Goal: Information Seeking & Learning: Learn about a topic

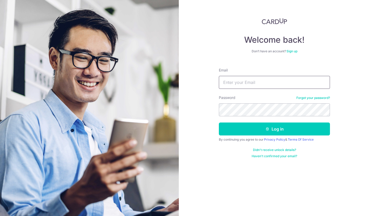
click at [239, 84] on input "Email" at bounding box center [274, 82] width 111 height 13
type input "[EMAIL_ADDRESS][DOMAIN_NAME]"
click at [219, 122] on button "Log in" at bounding box center [274, 128] width 111 height 13
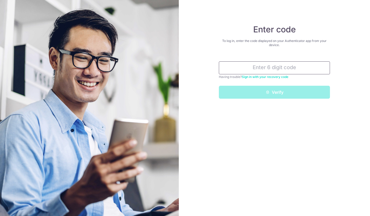
click at [241, 64] on input "text" at bounding box center [274, 67] width 111 height 13
type input "6"
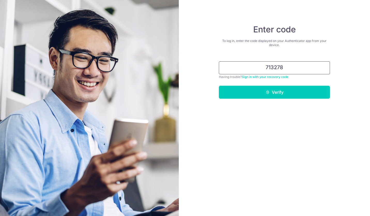
type input "713278"
click at [263, 91] on button "Verify" at bounding box center [274, 92] width 111 height 13
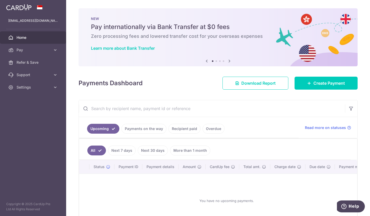
scroll to position [40, 0]
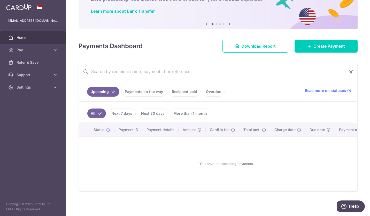
click at [138, 90] on link "Payments on the way" at bounding box center [144, 92] width 45 height 10
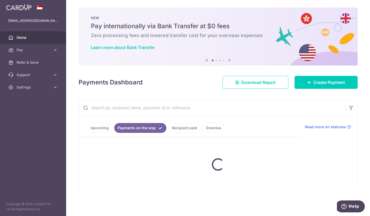
scroll to position [0, 0]
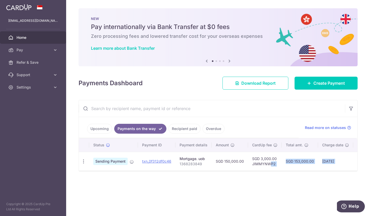
drag, startPoint x: 270, startPoint y: 170, endPoint x: 301, endPoint y: 172, distance: 30.8
click at [321, 171] on div "Status Payment ID Payment details Amount CardUp fee Total amt. Charge date Due …" at bounding box center [218, 154] width 279 height 33
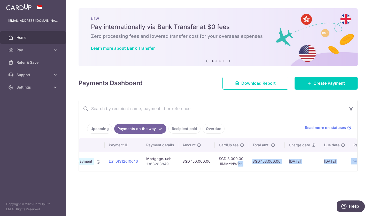
click at [307, 175] on div "× Pause Schedule Pause all future payments in this series Pause just this one p…" at bounding box center [218, 108] width 304 height 216
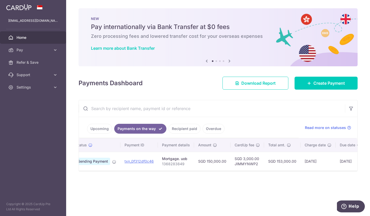
scroll to position [0, 0]
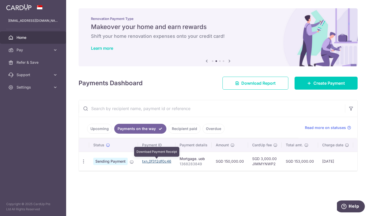
click at [151, 160] on link "txn_0f312df0c46" at bounding box center [156, 161] width 29 height 4
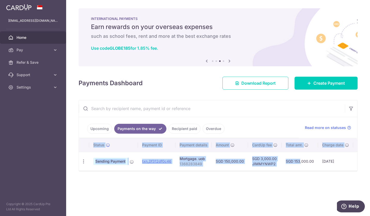
drag, startPoint x: 290, startPoint y: 169, endPoint x: 325, endPoint y: 171, distance: 35.5
click at [325, 170] on div "Status Payment ID Payment details Amount CardUp fee Total amt. Charge date Due …" at bounding box center [218, 154] width 279 height 32
drag, startPoint x: 286, startPoint y: 179, endPoint x: 283, endPoint y: 179, distance: 2.6
click at [286, 179] on div "× Pause Schedule Pause all future payments in this series Pause just this one p…" at bounding box center [218, 108] width 304 height 216
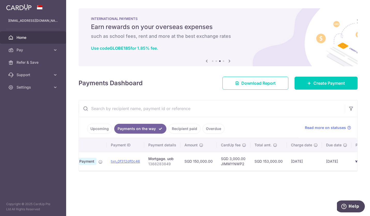
scroll to position [0, 61]
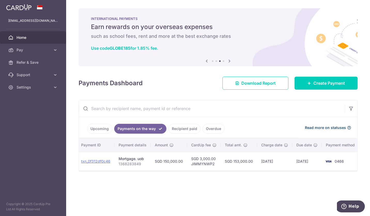
click at [333, 127] on span "Read more on statuses" at bounding box center [325, 127] width 41 height 5
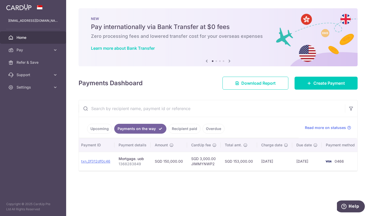
click at [184, 130] on link "Recipient paid" at bounding box center [185, 129] width 32 height 10
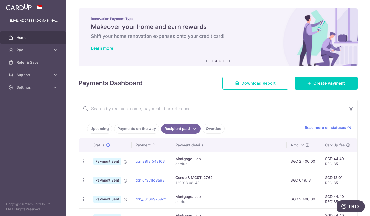
click at [136, 126] on link "Payments on the way" at bounding box center [136, 129] width 45 height 10
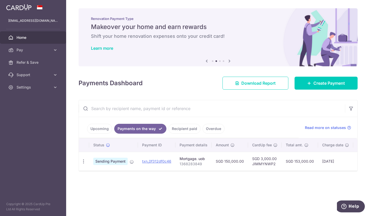
click at [213, 183] on div "× Pause Schedule Pause all future payments in this series Pause just this one p…" at bounding box center [218, 108] width 304 height 216
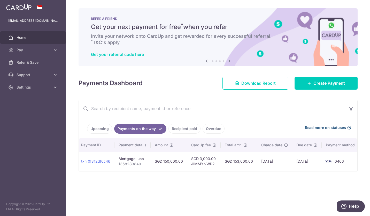
click at [325, 126] on span "Read more on statuses" at bounding box center [325, 127] width 41 height 5
click at [99, 130] on link "Upcoming" at bounding box center [99, 129] width 25 height 10
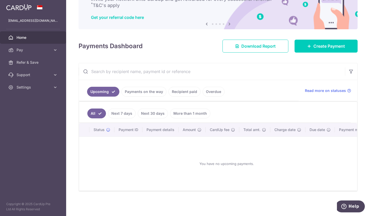
scroll to position [40, 0]
click at [181, 165] on div "You have no upcoming payments." at bounding box center [226, 164] width 283 height 46
click at [219, 164] on div "You have no upcoming payments." at bounding box center [226, 164] width 283 height 46
click at [124, 91] on link "Payments on the way" at bounding box center [144, 92] width 45 height 10
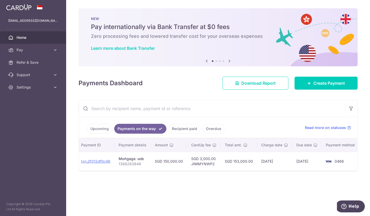
scroll to position [0, 0]
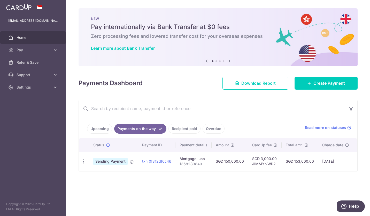
click at [188, 130] on link "Recipient paid" at bounding box center [185, 129] width 32 height 10
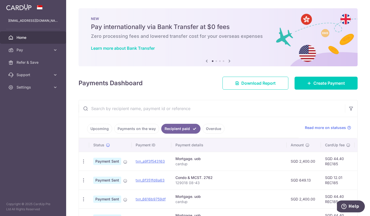
click at [213, 132] on link "Overdue" at bounding box center [214, 129] width 22 height 10
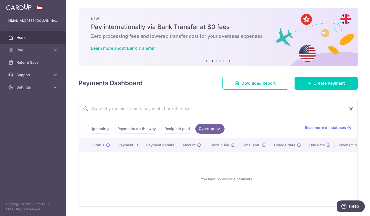
click at [176, 130] on link "Recipient paid" at bounding box center [177, 129] width 32 height 10
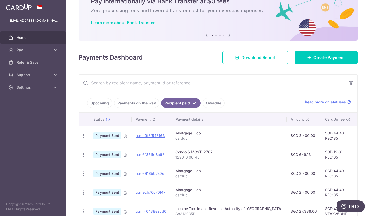
scroll to position [52, 0]
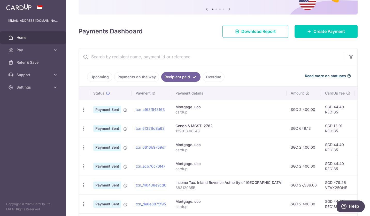
click at [320, 75] on span "Read more on statuses" at bounding box center [325, 75] width 41 height 5
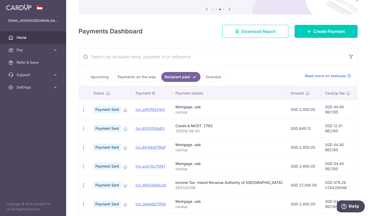
click at [141, 72] on link "Payments on the way" at bounding box center [136, 77] width 45 height 10
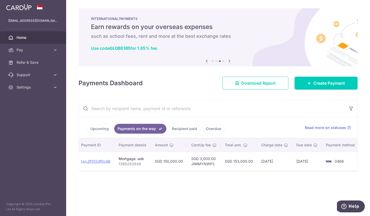
scroll to position [0, 0]
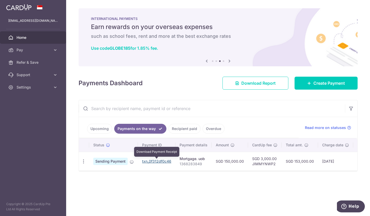
click at [158, 160] on link "txn_0f312df0c46" at bounding box center [156, 161] width 29 height 4
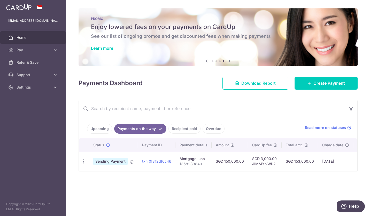
click at [179, 198] on div "× Pause Schedule Pause all future payments in this series Pause just this one p…" at bounding box center [218, 108] width 304 height 216
click at [318, 127] on span "Read more on statuses" at bounding box center [325, 127] width 41 height 5
click at [19, 52] on span "Pay" at bounding box center [34, 49] width 34 height 5
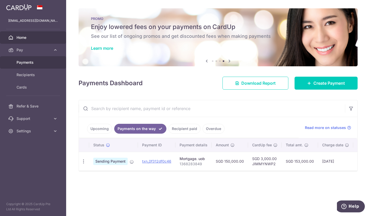
click at [22, 64] on span "Payments" at bounding box center [34, 62] width 34 height 5
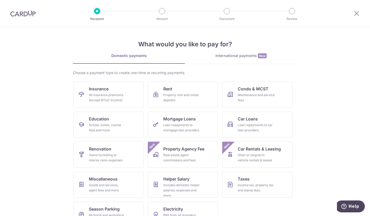
click at [31, 13] on img at bounding box center [22, 13] width 25 height 6
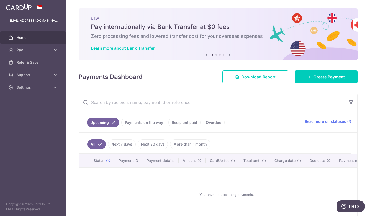
click at [56, 49] on icon at bounding box center [55, 49] width 5 height 5
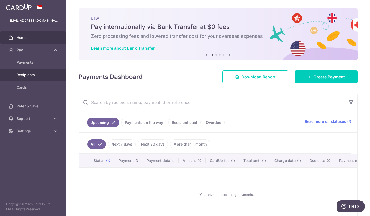
click at [36, 76] on span "Recipients" at bounding box center [34, 74] width 34 height 5
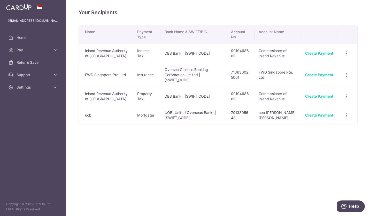
click at [55, 75] on icon at bounding box center [55, 74] width 5 height 5
click at [31, 87] on span "FAQ" at bounding box center [34, 87] width 34 height 5
click at [29, 100] on span "Contact Us" at bounding box center [34, 99] width 34 height 5
click at [20, 35] on span "Home" at bounding box center [34, 37] width 34 height 5
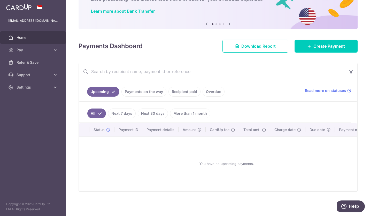
click at [142, 88] on link "Payments on the way" at bounding box center [144, 92] width 45 height 10
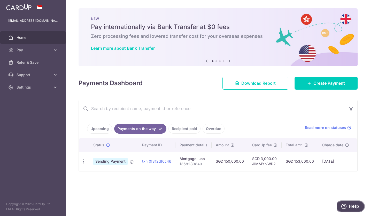
click at [345, 202] on button "Help" at bounding box center [350, 206] width 29 height 12
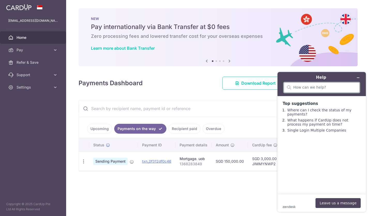
click at [313, 88] on input "search" at bounding box center [325, 87] width 63 height 5
type input "what does payments on the way meaning"
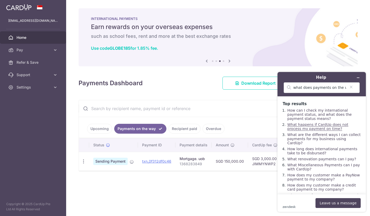
click at [307, 131] on link "What happens if CardUp does not process my payment on time?" at bounding box center [318, 126] width 61 height 8
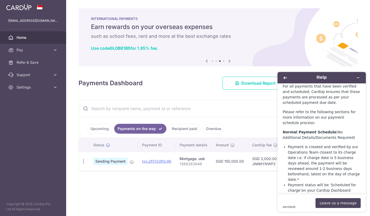
scroll to position [52, 0]
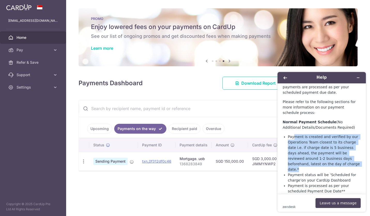
drag, startPoint x: 293, startPoint y: 123, endPoint x: 323, endPoint y: 150, distance: 40.1
click at [323, 150] on li "Payment is created and verified by our Operations Team closest to its charge da…" at bounding box center [324, 153] width 73 height 38
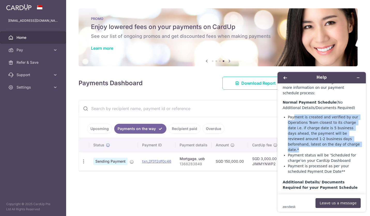
scroll to position [78, 0]
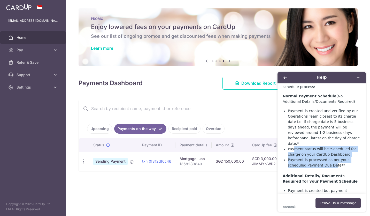
drag, startPoint x: 303, startPoint y: 132, endPoint x: 314, endPoint y: 147, distance: 19.0
click at [314, 147] on ul "Payment is created and verified by our Operations Team closest to its charge da…" at bounding box center [324, 138] width 73 height 60
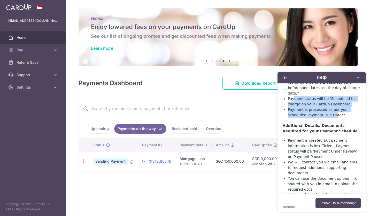
scroll to position [129, 0]
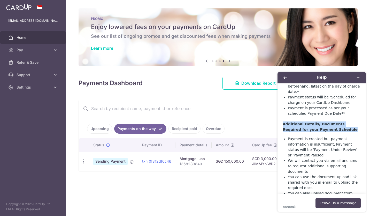
drag, startPoint x: 284, startPoint y: 105, endPoint x: 318, endPoint y: 112, distance: 35.0
click at [322, 122] on strong "Additional Details/ Documents Required for your Payment Schedule" at bounding box center [320, 127] width 75 height 10
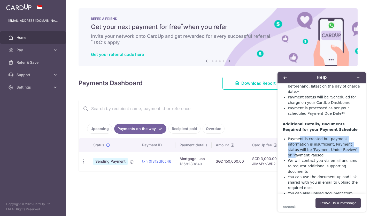
drag, startPoint x: 299, startPoint y: 120, endPoint x: 334, endPoint y: 130, distance: 35.6
click at [334, 136] on li "Payment is created but payment information is insufficient, Payment status will…" at bounding box center [324, 147] width 73 height 22
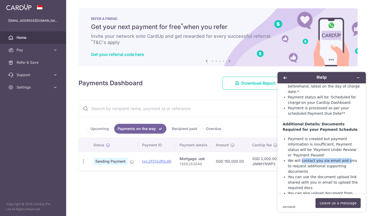
drag, startPoint x: 304, startPoint y: 141, endPoint x: 331, endPoint y: 142, distance: 27.4
click at [339, 158] on li "We will contact you via email and sms to request additional supporting documents" at bounding box center [324, 166] width 73 height 16
drag, startPoint x: 296, startPoint y: 148, endPoint x: 298, endPoint y: 155, distance: 7.4
click at [323, 158] on li "We will contact you via email and sms to request additional supporting documents" at bounding box center [324, 166] width 73 height 16
drag, startPoint x: 292, startPoint y: 153, endPoint x: 298, endPoint y: 159, distance: 7.9
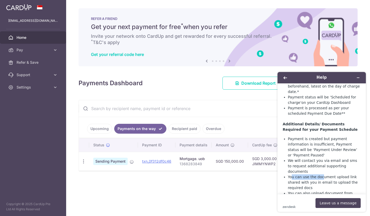
click at [319, 174] on li "You can use the document upload link shared with you in email to upload the req…" at bounding box center [324, 182] width 73 height 16
drag, startPoint x: 290, startPoint y: 161, endPoint x: 302, endPoint y: 161, distance: 12.7
click at [302, 174] on li "You can use the document upload link shared with you in email to upload the req…" at bounding box center [324, 182] width 73 height 16
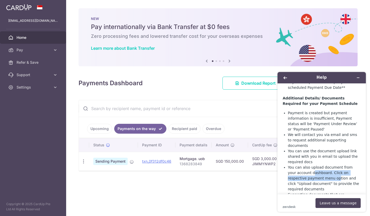
drag, startPoint x: 305, startPoint y: 149, endPoint x: 319, endPoint y: 153, distance: 14.3
click at [319, 165] on li "You can also upload document from your account dashboard. Click on respective p…" at bounding box center [324, 178] width 73 height 27
drag, startPoint x: 298, startPoint y: 168, endPoint x: 306, endPoint y: 170, distance: 8.1
click at [300, 192] on li "Supporting documents that are delivered on time (before the Payment Charge Date…" at bounding box center [324, 203] width 73 height 22
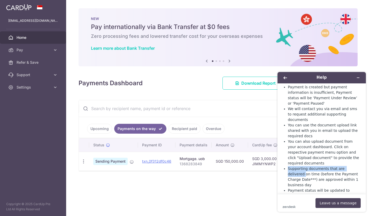
drag, startPoint x: 289, startPoint y: 144, endPoint x: 354, endPoint y: 145, distance: 65.7
click at [354, 166] on li "Supporting documents that are delivered on time (before the Payment Charge Date…" at bounding box center [324, 177] width 73 height 22
drag, startPoint x: 290, startPoint y: 147, endPoint x: 301, endPoint y: 150, distance: 11.1
click at [301, 166] on li "Supporting documents that are delivered on time (before the Payment Charge Date…" at bounding box center [324, 177] width 73 height 22
drag, startPoint x: 292, startPoint y: 158, endPoint x: 306, endPoint y: 157, distance: 14.9
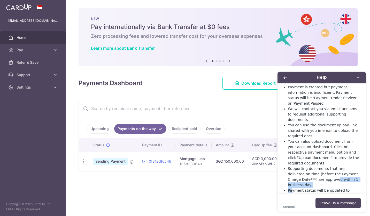
click at [306, 157] on ul "Payment is created but payment information is insufficient, Payment status will…" at bounding box center [324, 149] width 73 height 130
drag, startPoint x: 297, startPoint y: 165, endPoint x: 304, endPoint y: 166, distance: 7.3
click at [303, 194] on em "Scheduled for charge’" at bounding box center [309, 196] width 40 height 4
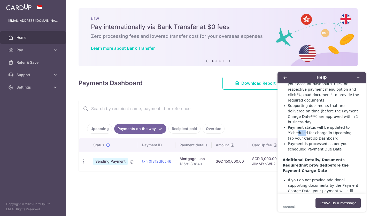
scroll to position [259, 0]
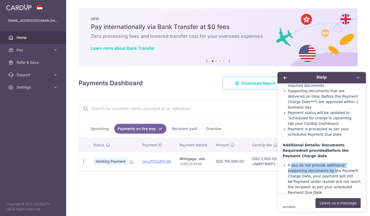
drag, startPoint x: 291, startPoint y: 129, endPoint x: 313, endPoint y: 136, distance: 23.1
click at [313, 162] on li "If you do not provide additional supporting documents by the Payment Charge Dat…" at bounding box center [324, 178] width 73 height 33
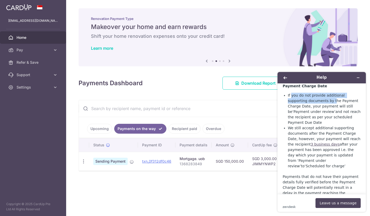
scroll to position [336, 0]
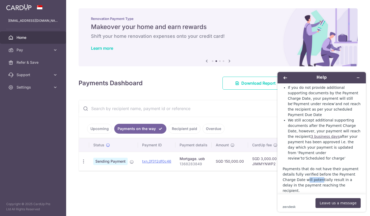
drag, startPoint x: 294, startPoint y: 133, endPoint x: 307, endPoint y: 133, distance: 12.9
click at [307, 166] on p "Payments that do not have their payment details fully verified before the Payme…" at bounding box center [322, 179] width 78 height 27
drag, startPoint x: 299, startPoint y: 140, endPoint x: 305, endPoint y: 140, distance: 6.0
click at [305, 166] on p "Payments that do not have their payment details fully verified before the Payme…" at bounding box center [322, 179] width 78 height 27
drag, startPoint x: 295, startPoint y: 150, endPoint x: 338, endPoint y: 151, distance: 42.4
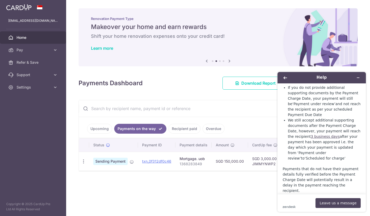
click at [338, 197] on p "When additional supporting documents are not provided and the Payment Due Date …" at bounding box center [322, 208] width 78 height 22
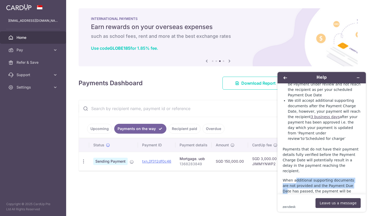
scroll to position [362, 0]
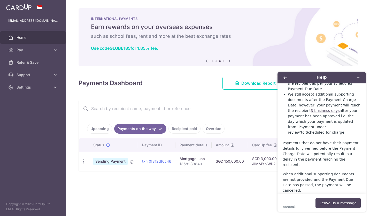
click at [314, 197] on p "Note: It is the full responsibility of the CardUp User to provide any requested…" at bounding box center [322, 208] width 78 height 22
drag, startPoint x: 305, startPoint y: 148, endPoint x: 319, endPoint y: 148, distance: 13.7
click at [319, 197] on p "Note: It is the full responsibility of the CardUp User to provide any requested…" at bounding box center [322, 208] width 78 height 22
drag, startPoint x: 305, startPoint y: 156, endPoint x: 310, endPoint y: 157, distance: 5.5
click at [310, 197] on p "Note: It is the full responsibility of the CardUp User to provide any requested…" at bounding box center [322, 208] width 78 height 22
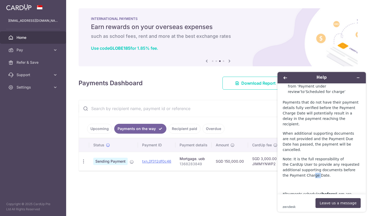
scroll to position [409, 0]
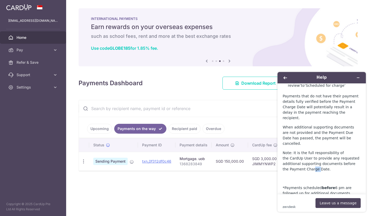
drag, startPoint x: 300, startPoint y: 131, endPoint x: 319, endPoint y: 130, distance: 19.2
click at [319, 185] on p "*Payments scheduled before 6 pm are followed up for additional documents within…" at bounding box center [322, 201] width 78 height 33
drag, startPoint x: 295, startPoint y: 138, endPoint x: 306, endPoint y: 140, distance: 11.5
click at [306, 185] on p "*Payments scheduled before 6 pm are followed up for additional documents within…" at bounding box center [322, 201] width 78 height 33
click at [305, 185] on p "*Payments scheduled before 6 pm are followed up for additional documents within…" at bounding box center [322, 201] width 78 height 33
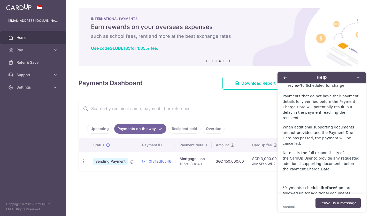
click at [244, 193] on div "× Pause Schedule Pause all future payments in this series Pause just this one p…" at bounding box center [218, 108] width 304 height 216
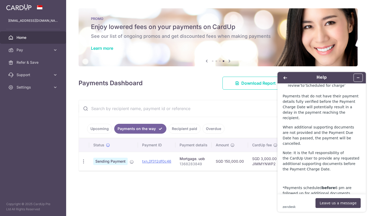
click at [358, 78] on icon "Minimise widget" at bounding box center [359, 78] width 4 height 4
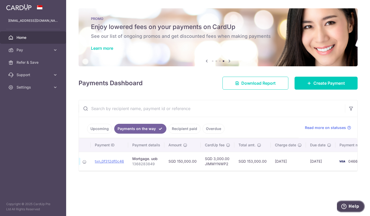
scroll to position [0, 58]
